Goal: Information Seeking & Learning: Find specific fact

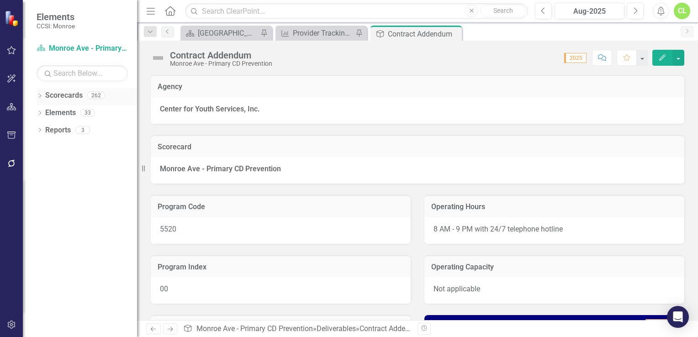
click at [42, 94] on icon "Dropdown" at bounding box center [40, 96] width 6 height 5
click at [55, 114] on link "Monroe" at bounding box center [93, 113] width 87 height 11
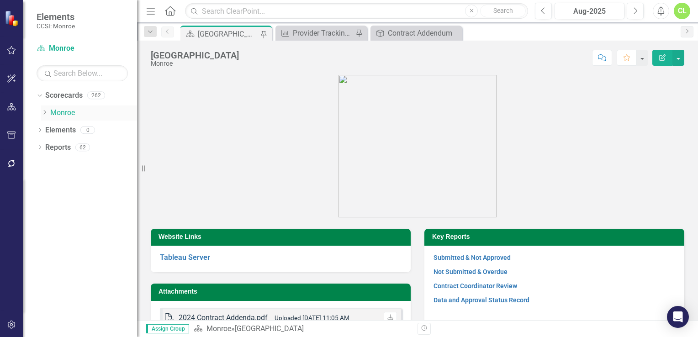
click at [47, 114] on icon "Dropdown" at bounding box center [44, 112] width 7 height 5
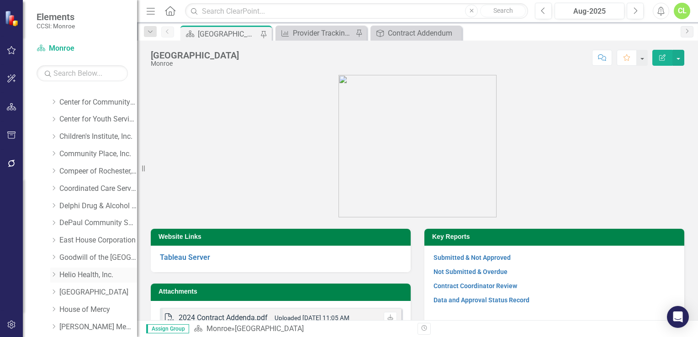
scroll to position [43, 0]
click at [58, 158] on div "Dropdown" at bounding box center [54, 156] width 9 height 8
click at [86, 206] on link "Primary CD Prevention" at bounding box center [103, 208] width 69 height 11
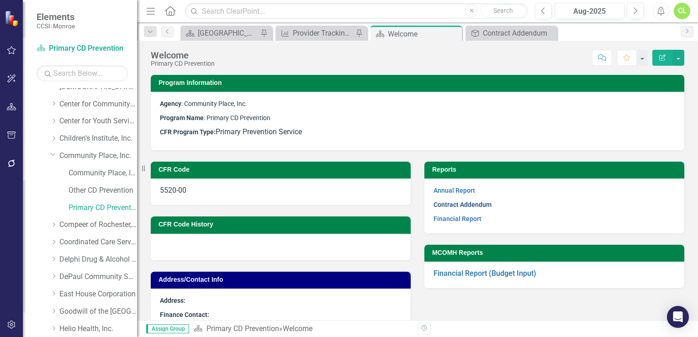
click at [447, 206] on link "Contract Addendum" at bounding box center [463, 204] width 58 height 7
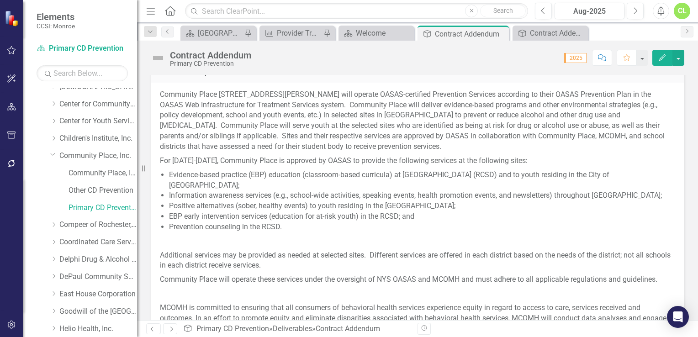
scroll to position [366, 0]
click at [665, 61] on button "Edit" at bounding box center [663, 58] width 20 height 16
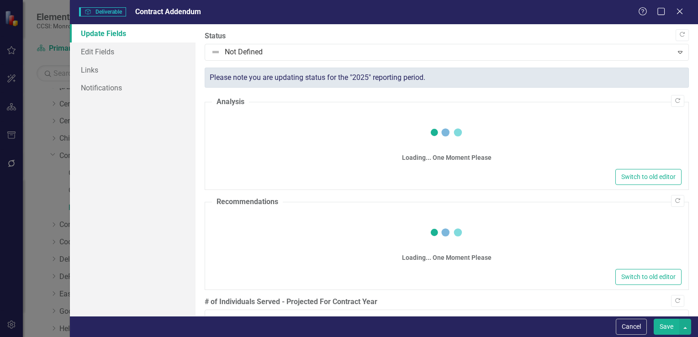
type input "789"
type input "1079"
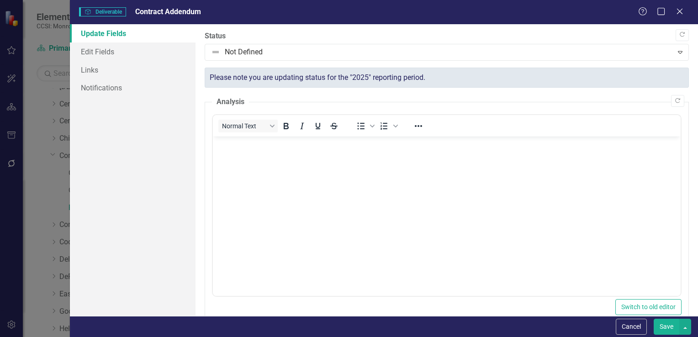
scroll to position [0, 0]
click at [680, 16] on div "Close" at bounding box center [679, 12] width 11 height 12
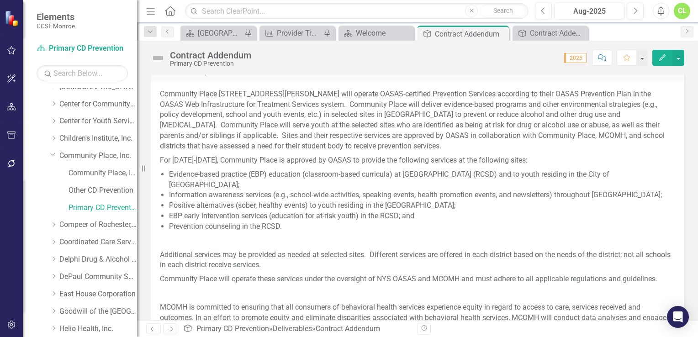
click at [276, 192] on li "Information awareness services (e.g., school-wide activities, speaking events, …" at bounding box center [422, 195] width 506 height 11
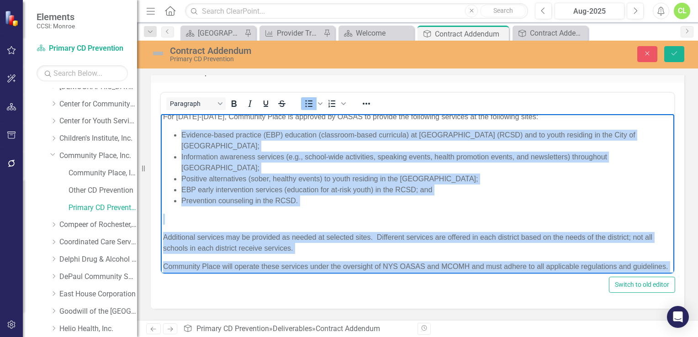
scroll to position [133, 0]
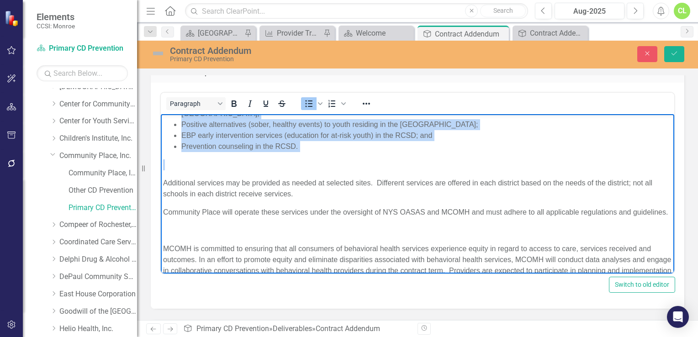
drag, startPoint x: 181, startPoint y: 215, endPoint x: 315, endPoint y: 166, distance: 142.1
click at [315, 166] on body "Community Place [STREET_ADDRESS][PERSON_NAME] will operate OASAS-certified Prev…" at bounding box center [418, 150] width 514 height 337
copy ul "Evidence-based practice (EBP) education (classroom-based curricula) at [GEOGRAP…"
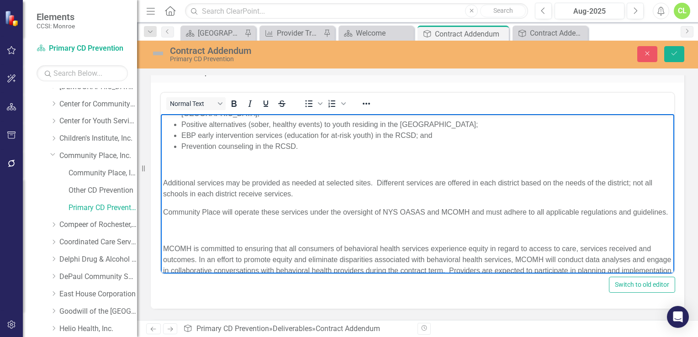
click at [215, 218] on p "Community Place will operate these services under the oversight of NYS OASAS an…" at bounding box center [417, 212] width 509 height 11
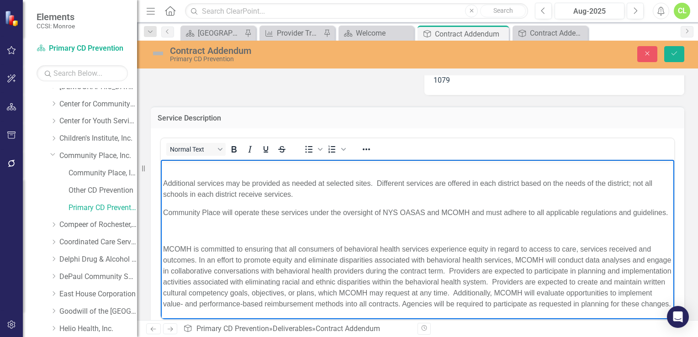
scroll to position [199, 0]
click at [244, 226] on p "Rich Text Area. Press ALT-0 for help." at bounding box center [417, 231] width 509 height 11
click at [248, 213] on body "Community Place [STREET_ADDRESS][PERSON_NAME] will operate OASAS-certified Prev…" at bounding box center [418, 150] width 514 height 337
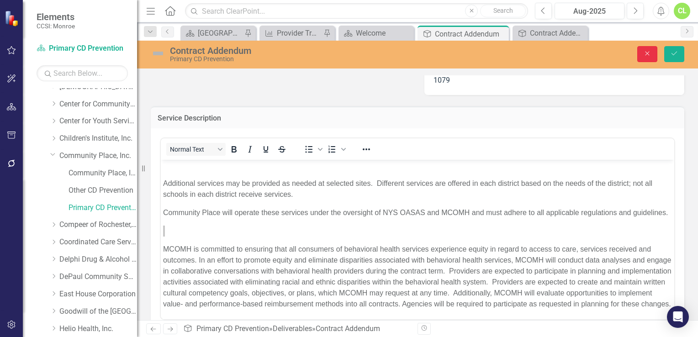
click at [645, 53] on icon "Close" at bounding box center [647, 53] width 8 height 6
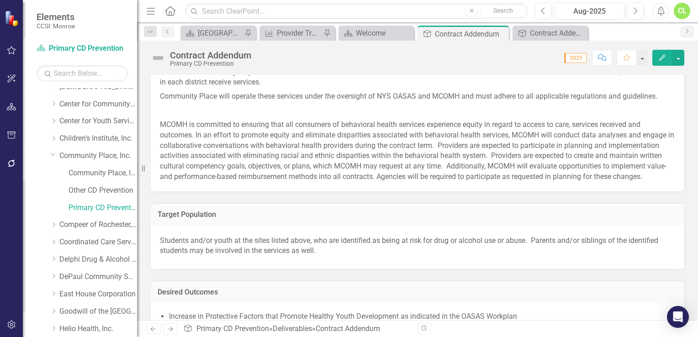
scroll to position [640, 0]
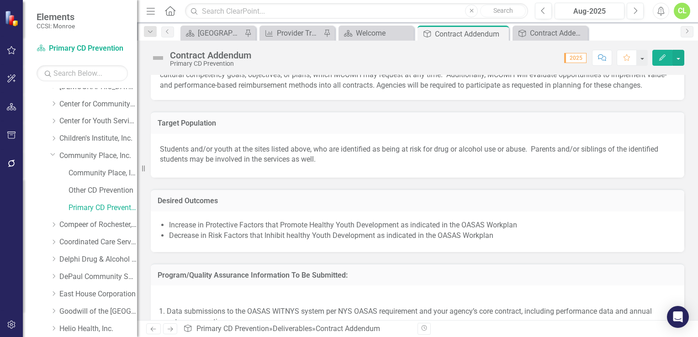
click at [169, 163] on p "Students and/or youth at the sites listed above, who are identified as being at…" at bounding box center [417, 155] width 515 height 25
click at [167, 159] on p "Students and/or youth at the sites listed above, who are identified as being at…" at bounding box center [417, 155] width 515 height 25
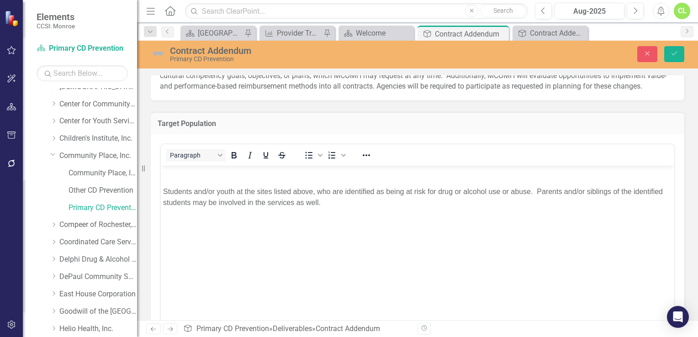
scroll to position [0, 0]
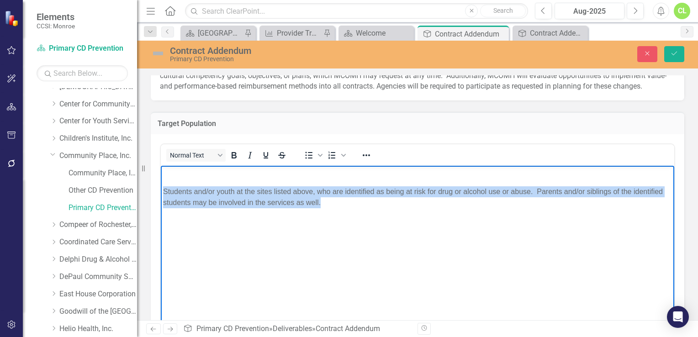
drag, startPoint x: 165, startPoint y: 188, endPoint x: 257, endPoint y: 197, distance: 92.7
click at [336, 204] on p "Students and/or youth at the sites listed above, who are identified as being at…" at bounding box center [417, 197] width 509 height 22
copy p "Students and/or youth at the sites listed above, who are identified as being at…"
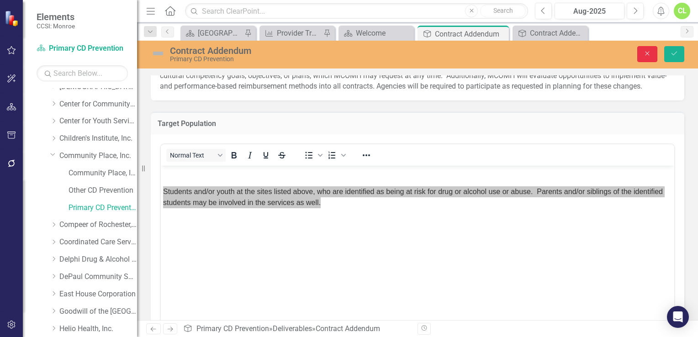
click at [644, 54] on icon "Close" at bounding box center [647, 53] width 8 height 6
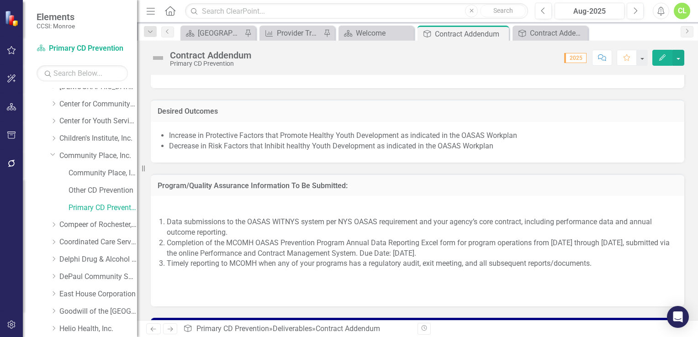
scroll to position [731, 0]
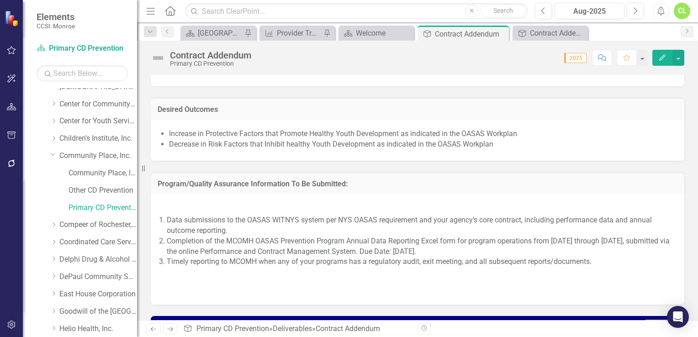
click at [175, 139] on li "Increase in Protective Factors that Promote Healthy Youth Development as indica…" at bounding box center [422, 134] width 506 height 11
click at [168, 142] on span "Increase in Protective Factors that Promote Healthy Youth Development as indica…" at bounding box center [417, 140] width 515 height 23
click at [174, 139] on li "Increase in Protective Factors that Promote Healthy Youth Development as indica…" at bounding box center [422, 134] width 506 height 11
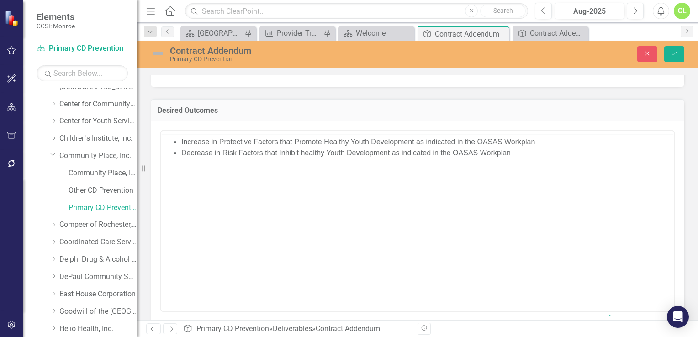
scroll to position [0, 0]
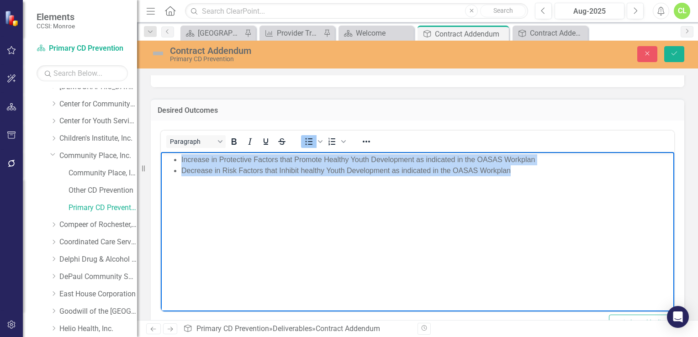
drag, startPoint x: 181, startPoint y: 159, endPoint x: 542, endPoint y: 170, distance: 361.2
click at [542, 170] on ul "Increase in Protective Factors that Promote Healthy Youth Development as indica…" at bounding box center [417, 165] width 509 height 22
copy ul "Increase in Protective Factors that Promote Healthy Youth Development as indica…"
click at [452, 202] on body "Increase in Protective Factors that Promote Healthy Youth Development as indica…" at bounding box center [418, 220] width 514 height 137
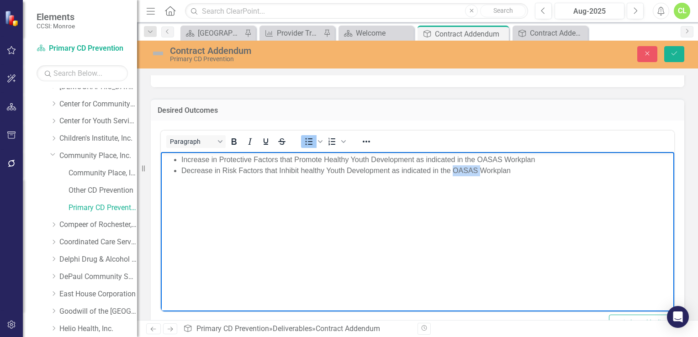
click at [452, 202] on body "Increase in Protective Factors that Promote Healthy Youth Development as indica…" at bounding box center [418, 220] width 514 height 137
click at [533, 176] on body "Increase in Protective Factors that Promote Healthy Youth Development as indica…" at bounding box center [418, 220] width 514 height 137
click at [549, 176] on li "Decrease in Risk Factors that Inhibit healthy Youth Development as indicated in…" at bounding box center [426, 170] width 491 height 11
click at [560, 169] on li "Decrease in Risk Factors that Inhibit healthy Youth Development as indicated in…" at bounding box center [426, 170] width 491 height 11
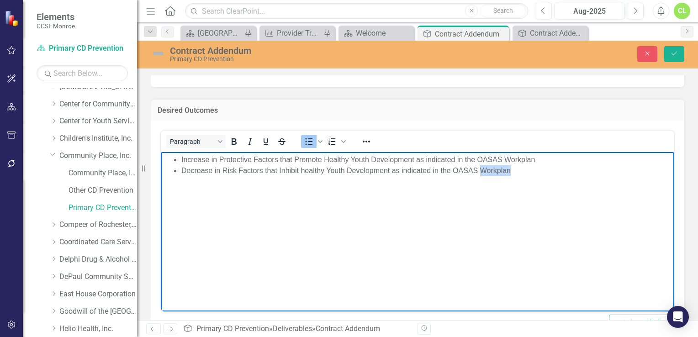
click at [560, 169] on li "Decrease in Risk Factors that Inhibit healthy Youth Development as indicated in…" at bounding box center [426, 170] width 491 height 11
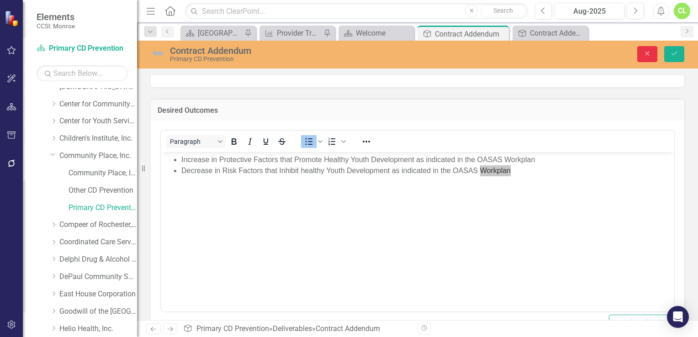
click at [647, 54] on icon "button" at bounding box center [648, 54] width 4 height 4
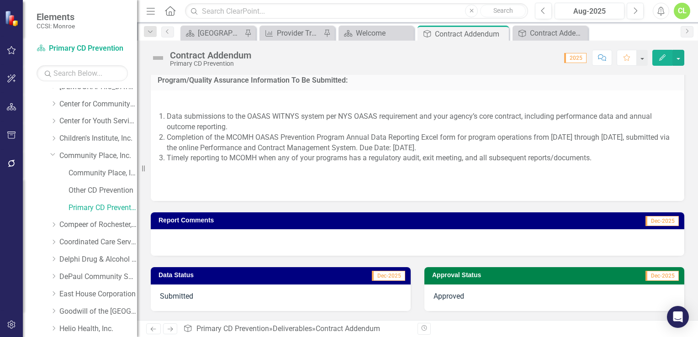
scroll to position [843, 0]
click at [579, 34] on icon "Close" at bounding box center [579, 33] width 9 height 7
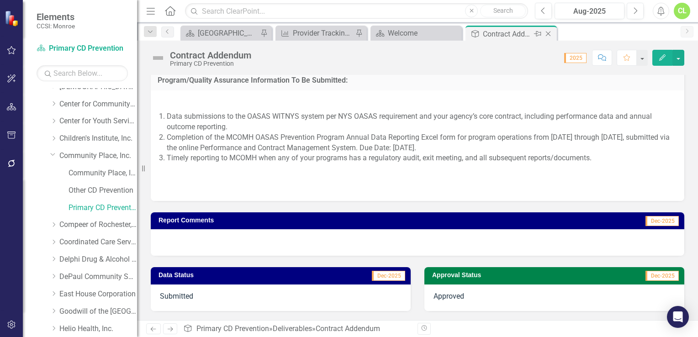
click at [545, 31] on icon "Close" at bounding box center [548, 33] width 9 height 7
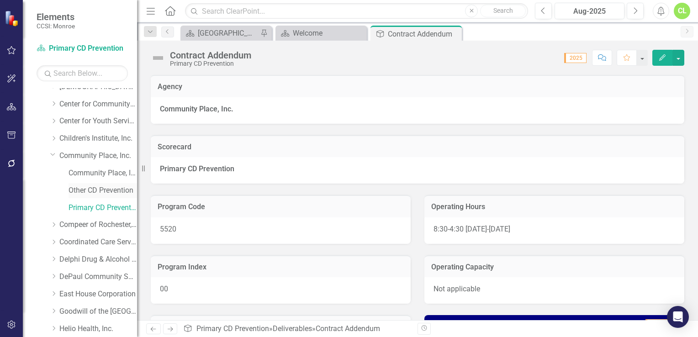
click at [91, 187] on link "Other CD Prevention" at bounding box center [103, 191] width 69 height 11
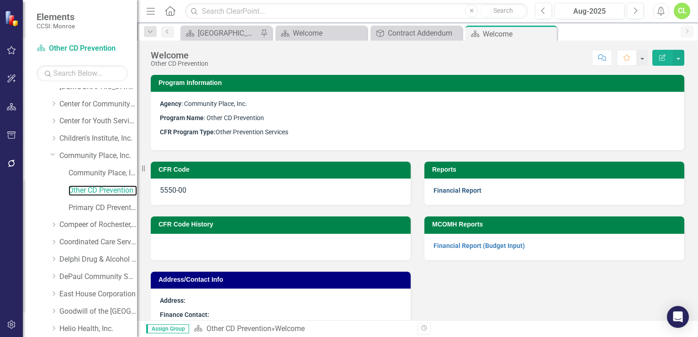
scroll to position [17, 0]
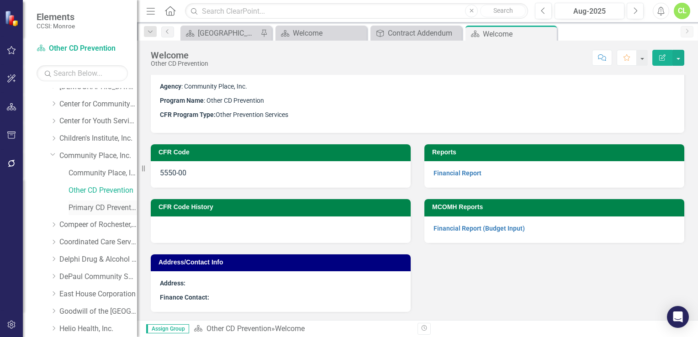
click at [91, 212] on link "Primary CD Prevention" at bounding box center [103, 208] width 69 height 11
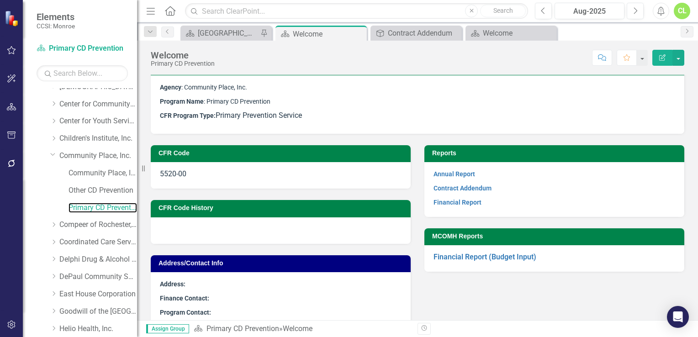
scroll to position [32, 0]
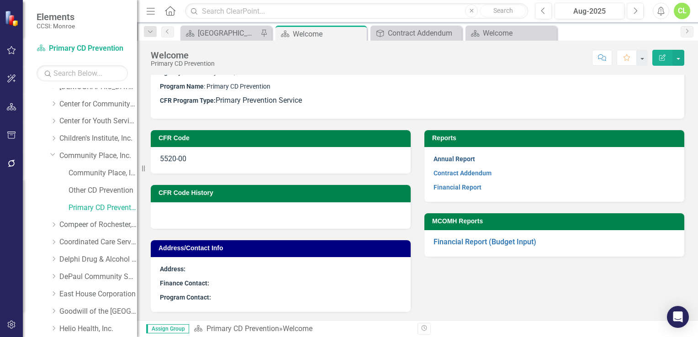
click at [445, 159] on link "Annual Report" at bounding box center [455, 158] width 42 height 7
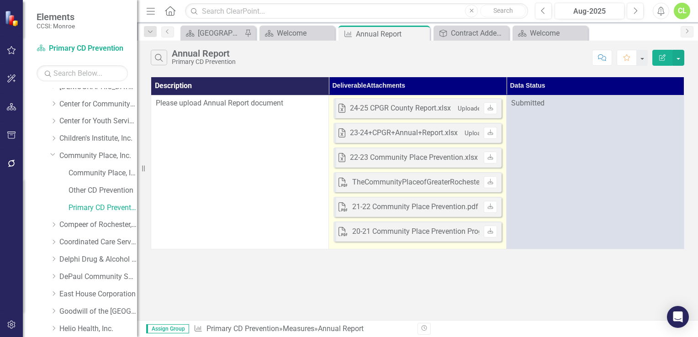
click at [415, 108] on div "24-25 CPGR County Report.xlsx" at bounding box center [400, 108] width 101 height 11
click at [346, 110] on div "Excel 24-25 CPGR County Report.xlsx Uploaded [DATE] 2:48 PM" at bounding box center [434, 108] width 191 height 11
click at [351, 107] on div "24-25 CPGR County Report.xlsx" at bounding box center [400, 108] width 101 height 11
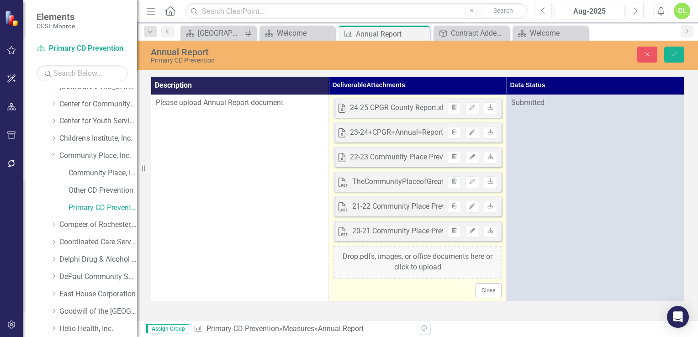
click at [351, 107] on div "24-25 CPGR County Report.xlsx" at bounding box center [400, 108] width 101 height 11
drag, startPoint x: 376, startPoint y: 106, endPoint x: 383, endPoint y: 269, distance: 163.3
click at [383, 269] on div "Excel 24-25 CPGR County Report.xlsx Uploaded [DATE] 2:48 PM Trash Edit Download…" at bounding box center [418, 198] width 168 height 200
click at [487, 290] on button "Close" at bounding box center [489, 290] width 26 height 15
click at [487, 292] on button "Close" at bounding box center [489, 290] width 26 height 15
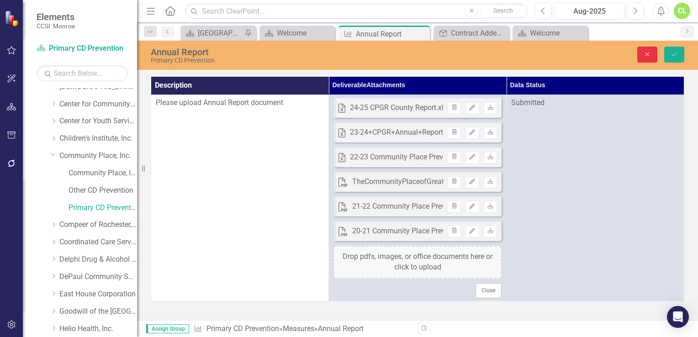
click at [648, 53] on icon "Close" at bounding box center [647, 54] width 8 height 6
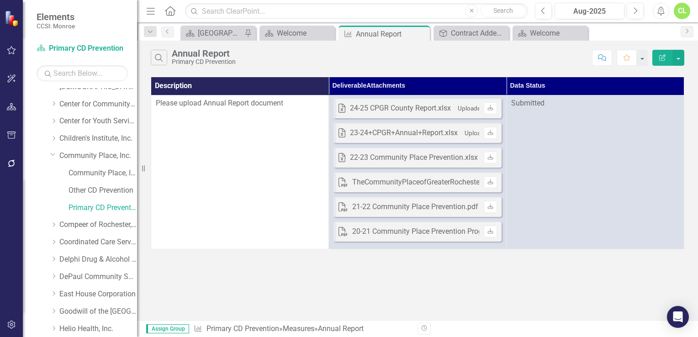
click at [342, 279] on div "Search Annual Report Primary CD Prevention Comment Favorite Edit Report Descrip…" at bounding box center [417, 181] width 561 height 280
click at [403, 37] on div "Annual Report" at bounding box center [380, 33] width 49 height 11
click at [424, 33] on icon "Close" at bounding box center [421, 33] width 9 height 7
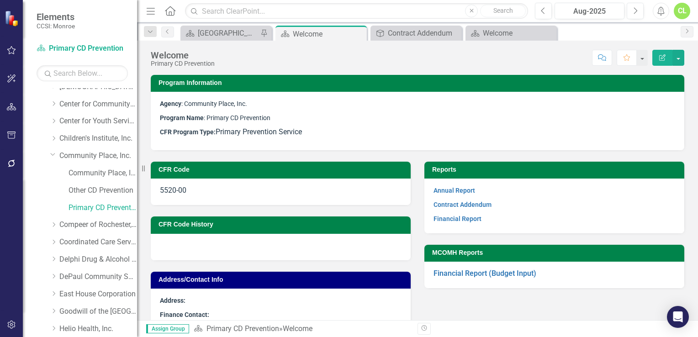
scroll to position [32, 0]
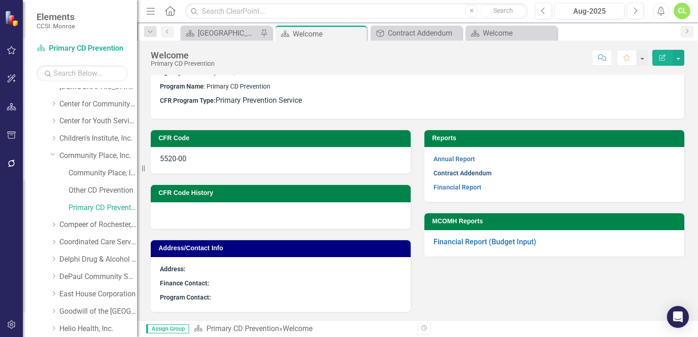
click at [453, 175] on link "Contract Addendum" at bounding box center [463, 173] width 58 height 7
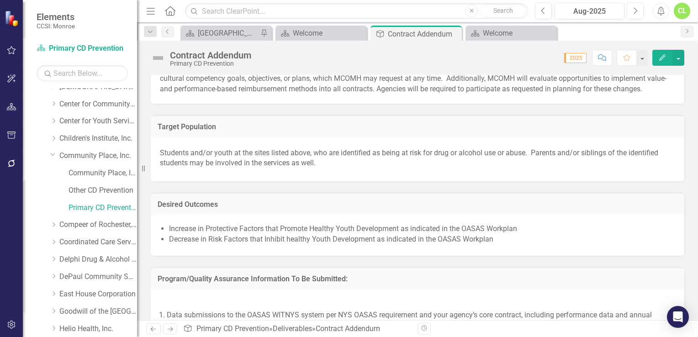
scroll to position [640, 0]
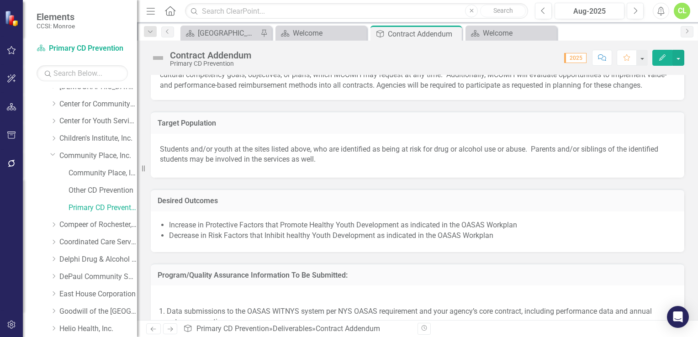
click at [161, 158] on p "Students and/or youth at the sites listed above, who are identified as being at…" at bounding box center [417, 155] width 515 height 25
click at [159, 159] on div "Students and/or youth at the sites listed above, who are identified as being at…" at bounding box center [418, 156] width 534 height 44
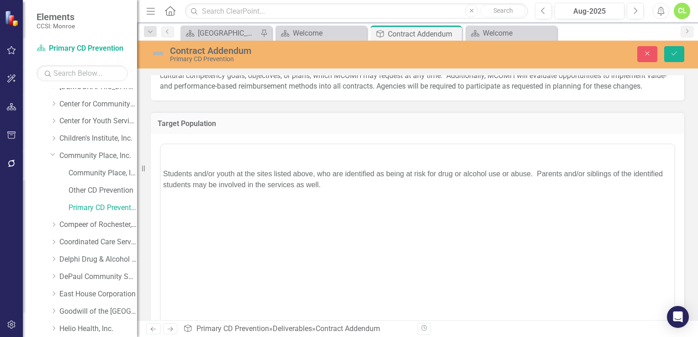
scroll to position [0, 0]
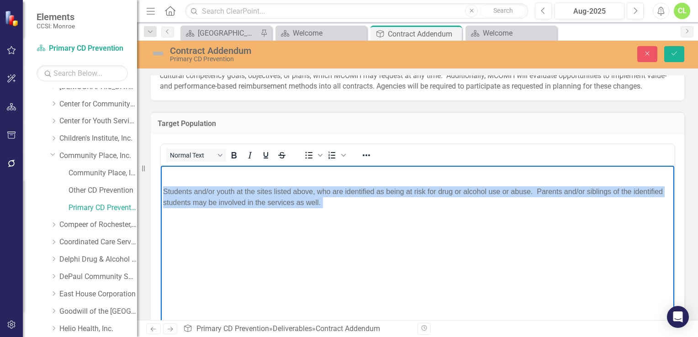
drag, startPoint x: 164, startPoint y: 189, endPoint x: 332, endPoint y: 211, distance: 170.1
click at [332, 211] on body "Students and/or youth at the sites listed above, who are identified as being at…" at bounding box center [418, 233] width 514 height 137
copy p "Students and/or youth at the sites listed above, who are identified as being at…"
click at [199, 255] on body "Students and/or youth at the sites listed above, who are identified as being at…" at bounding box center [418, 233] width 514 height 137
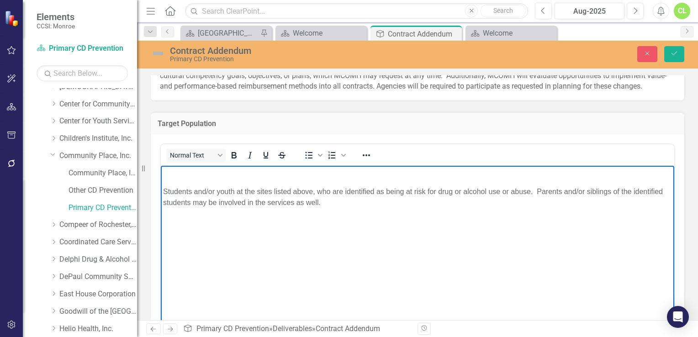
click at [199, 255] on body "Students and/or youth at the sites listed above, who are identified as being at…" at bounding box center [418, 233] width 514 height 137
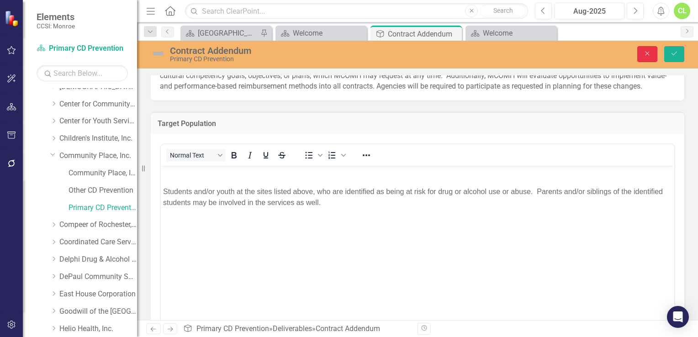
click at [647, 56] on icon "Close" at bounding box center [647, 53] width 8 height 6
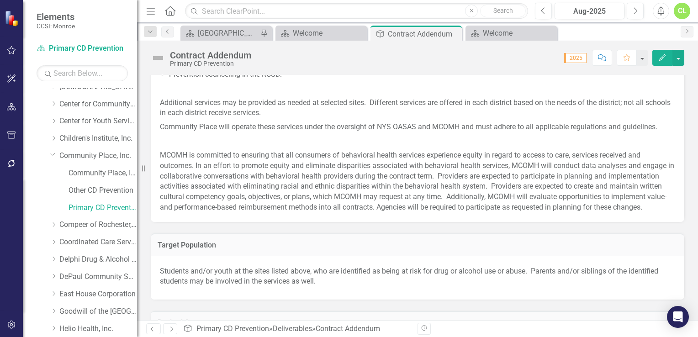
scroll to position [660, 0]
